Goal: Find specific page/section: Find specific page/section

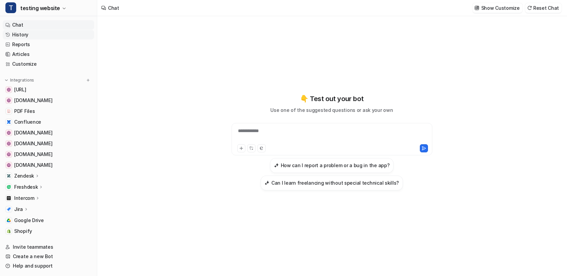
click at [38, 36] on link "History" at bounding box center [48, 34] width 91 height 9
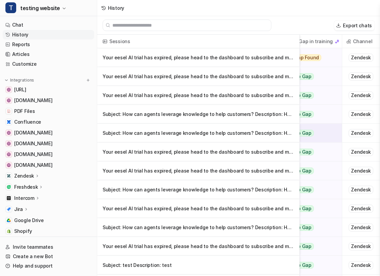
scroll to position [0, 187]
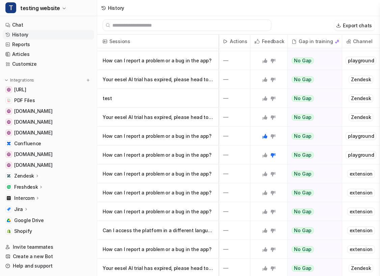
scroll to position [289, 106]
